Goal: Information Seeking & Learning: Check status

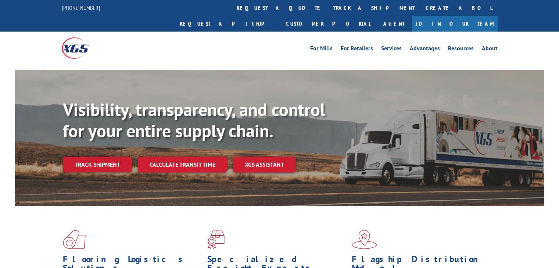
click at [328, 8] on link "track a shipment" at bounding box center [374, 8] width 92 height 16
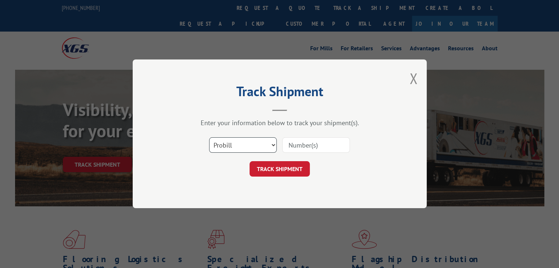
click at [240, 152] on select "Select category... Probill BOL PO" at bounding box center [243, 145] width 68 height 15
select select "po"
click at [209, 138] on select "Select category... Probill BOL PO" at bounding box center [243, 145] width 68 height 15
click at [293, 144] on input at bounding box center [316, 145] width 68 height 15
paste input "68545256"
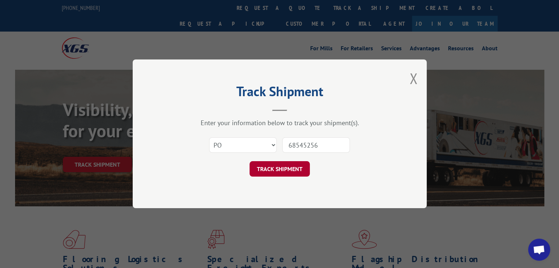
type input "68545256"
click at [291, 171] on button "TRACK SHIPMENT" at bounding box center [280, 169] width 60 height 15
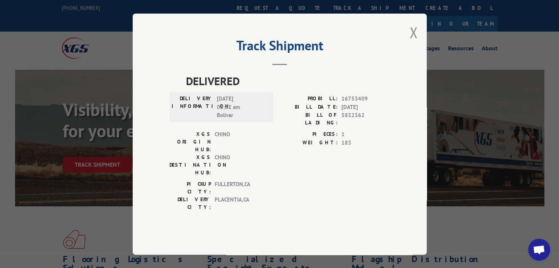
click at [407, 52] on div "Track Shipment DELIVERED DELIVERY INFORMATION: [DATE] 08:32 am Bolivar PROBILL:…" at bounding box center [280, 134] width 294 height 241
click at [415, 42] on button "Close modal" at bounding box center [413, 32] width 8 height 19
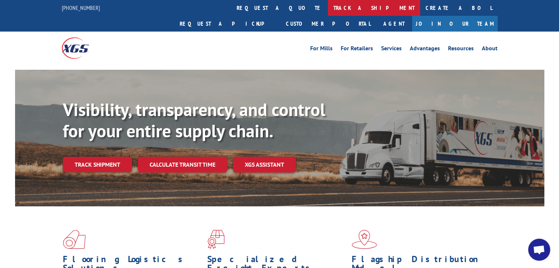
click at [328, 14] on link "track a shipment" at bounding box center [374, 8] width 92 height 16
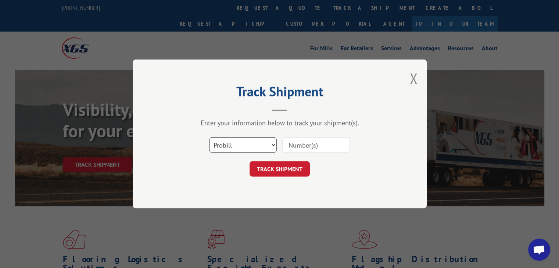
click at [259, 149] on select "Select category... Probill BOL PO" at bounding box center [243, 145] width 68 height 15
select select "po"
click at [209, 138] on select "Select category... Probill BOL PO" at bounding box center [243, 145] width 68 height 15
click at [306, 147] on input at bounding box center [316, 145] width 68 height 15
paste input "43502564"
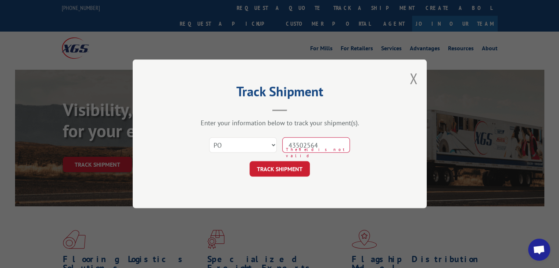
click at [300, 143] on input "43502564" at bounding box center [316, 145] width 68 height 15
type input "43502564"
click at [295, 178] on div "Track Shipment Enter your information below to track your shipment(s). Select c…" at bounding box center [280, 134] width 294 height 149
click at [295, 177] on div "Track Shipment Enter your information below to track your shipment(s). Select c…" at bounding box center [280, 134] width 294 height 149
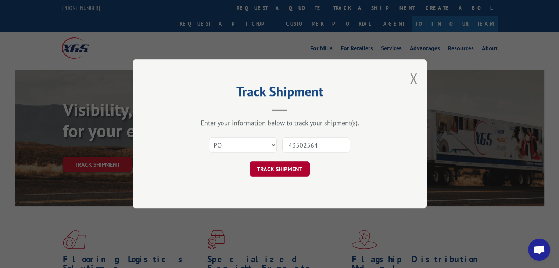
click at [285, 170] on button "TRACK SHIPMENT" at bounding box center [280, 169] width 60 height 15
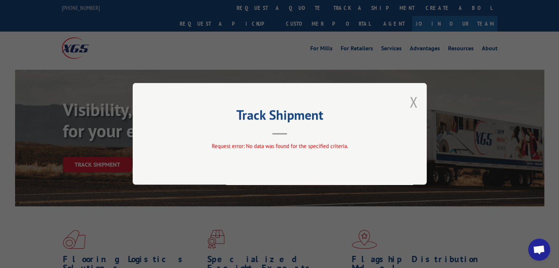
click at [412, 105] on button "Close modal" at bounding box center [413, 101] width 8 height 19
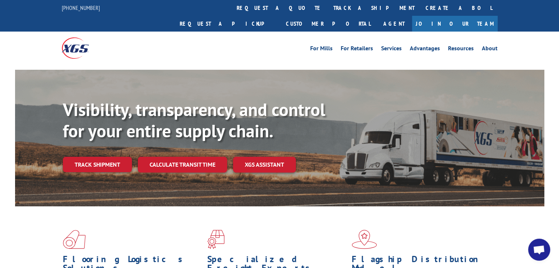
click at [328, 9] on link "track a shipment" at bounding box center [374, 8] width 92 height 16
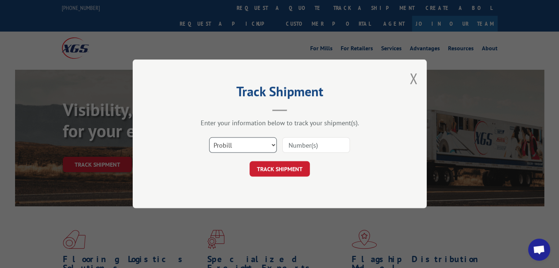
click at [239, 143] on select "Select category... Probill BOL PO" at bounding box center [243, 145] width 68 height 15
select select "po"
click at [209, 138] on select "Select category... Probill BOL PO" at bounding box center [243, 145] width 68 height 15
click at [337, 143] on input at bounding box center [316, 145] width 68 height 15
paste input "43502564"
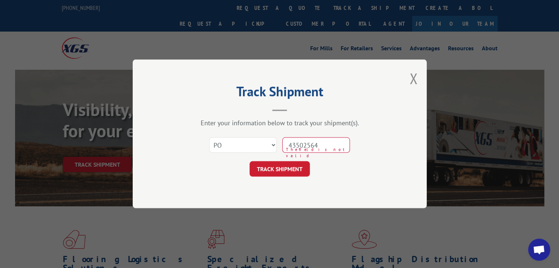
click at [301, 146] on input "43502564" at bounding box center [316, 145] width 68 height 15
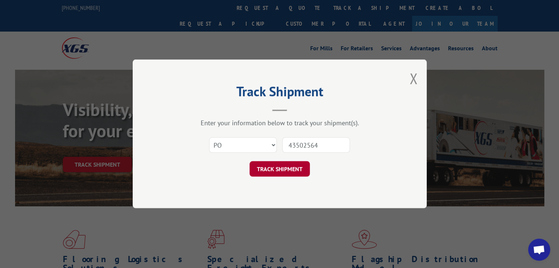
type input "43502564"
click at [293, 171] on button "TRACK SHIPMENT" at bounding box center [280, 169] width 60 height 15
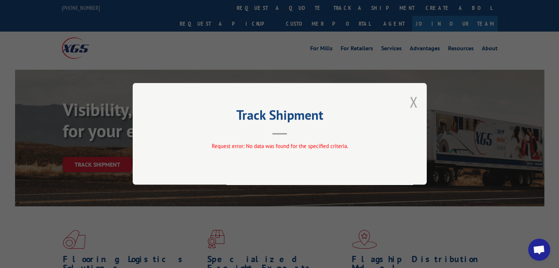
click at [415, 109] on button "Close modal" at bounding box center [413, 101] width 8 height 19
